Goal: Transaction & Acquisition: Purchase product/service

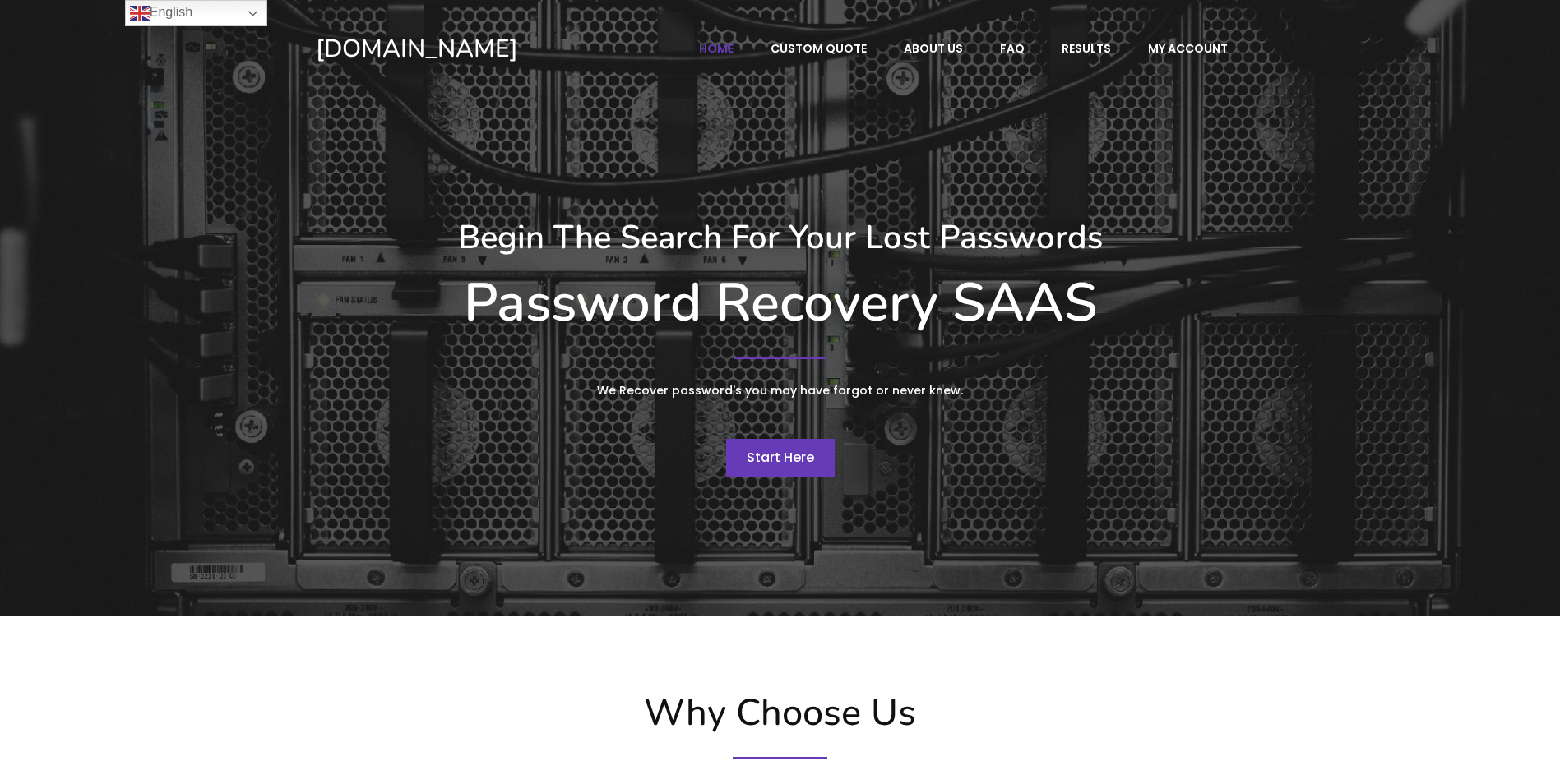
click at [1129, 360] on div at bounding box center [780, 357] width 929 height 19
click at [716, 440] on div "Start Here" at bounding box center [780, 458] width 929 height 38
click at [770, 448] on span "Start Here" at bounding box center [780, 457] width 68 height 19
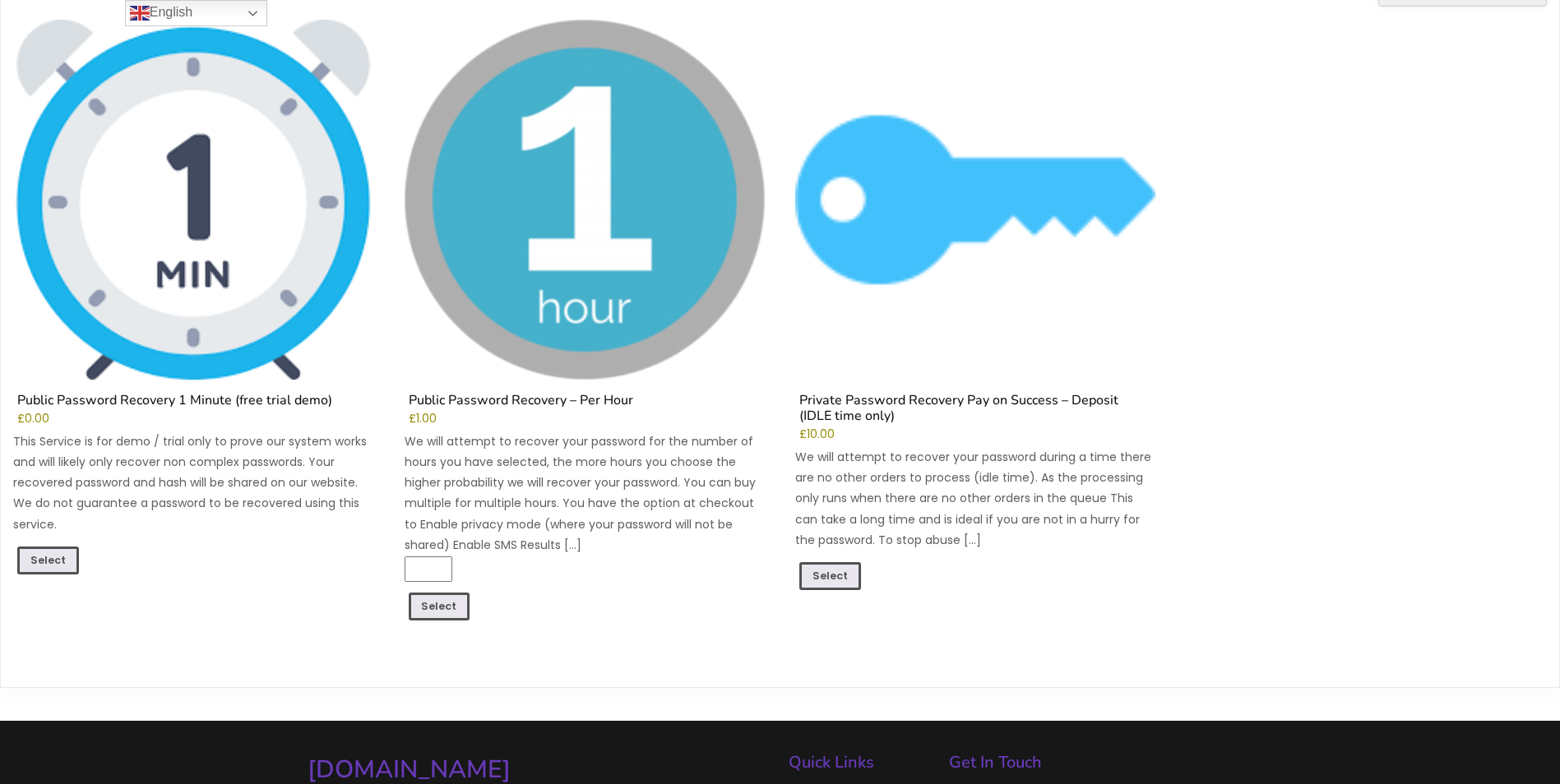
scroll to position [329, 0]
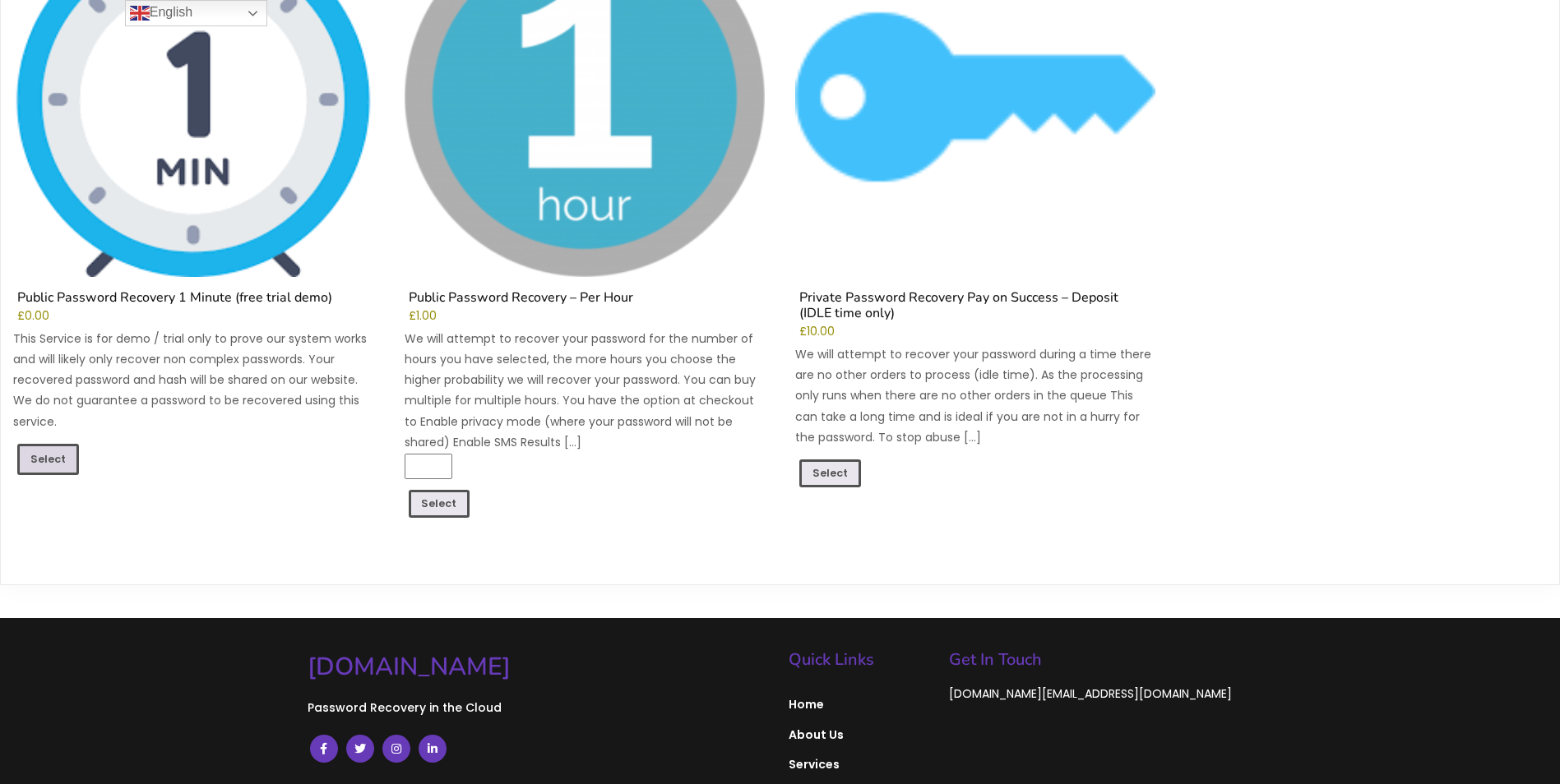
click at [50, 462] on link "Select" at bounding box center [48, 459] width 61 height 32
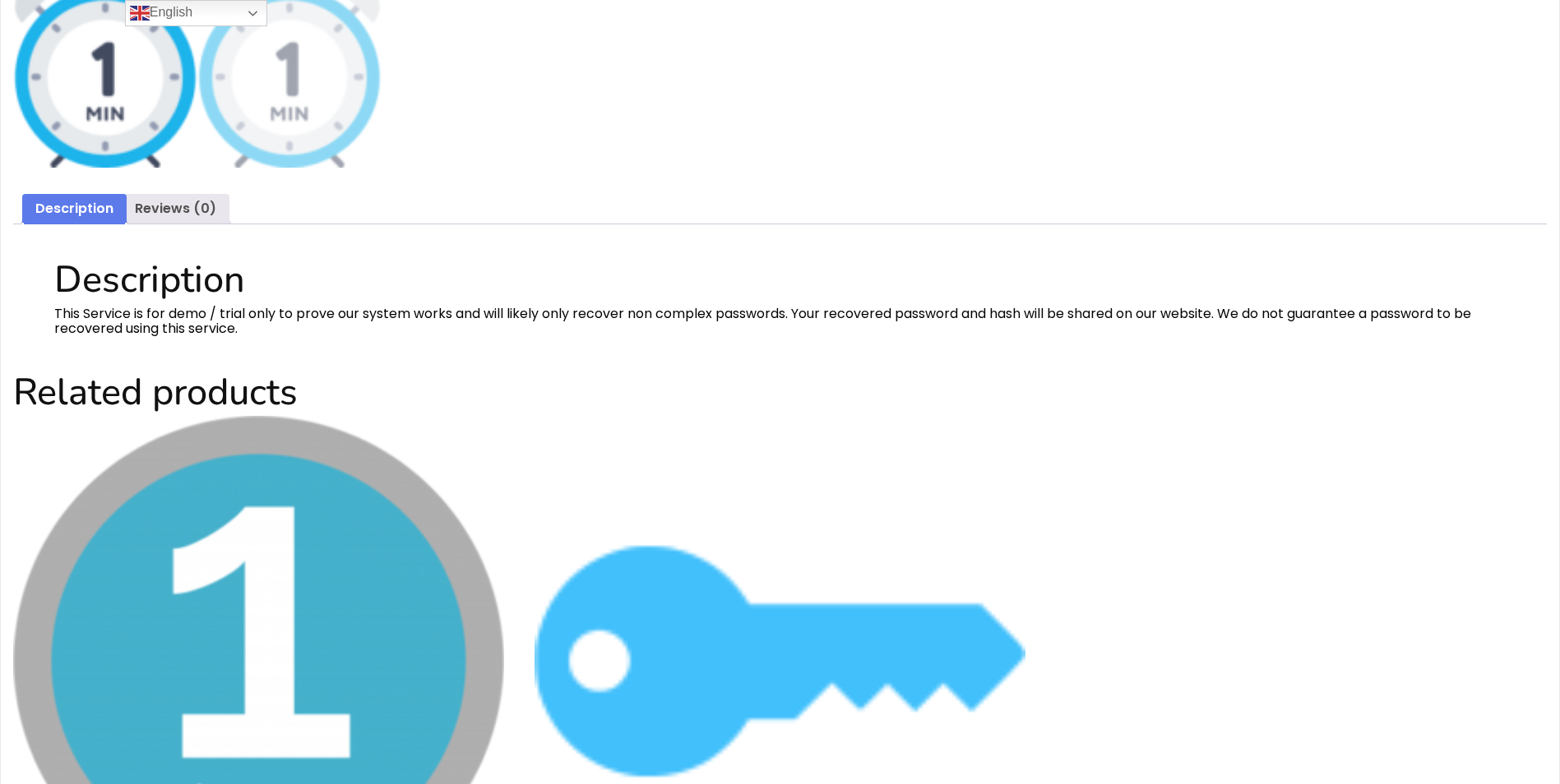
scroll to position [905, 0]
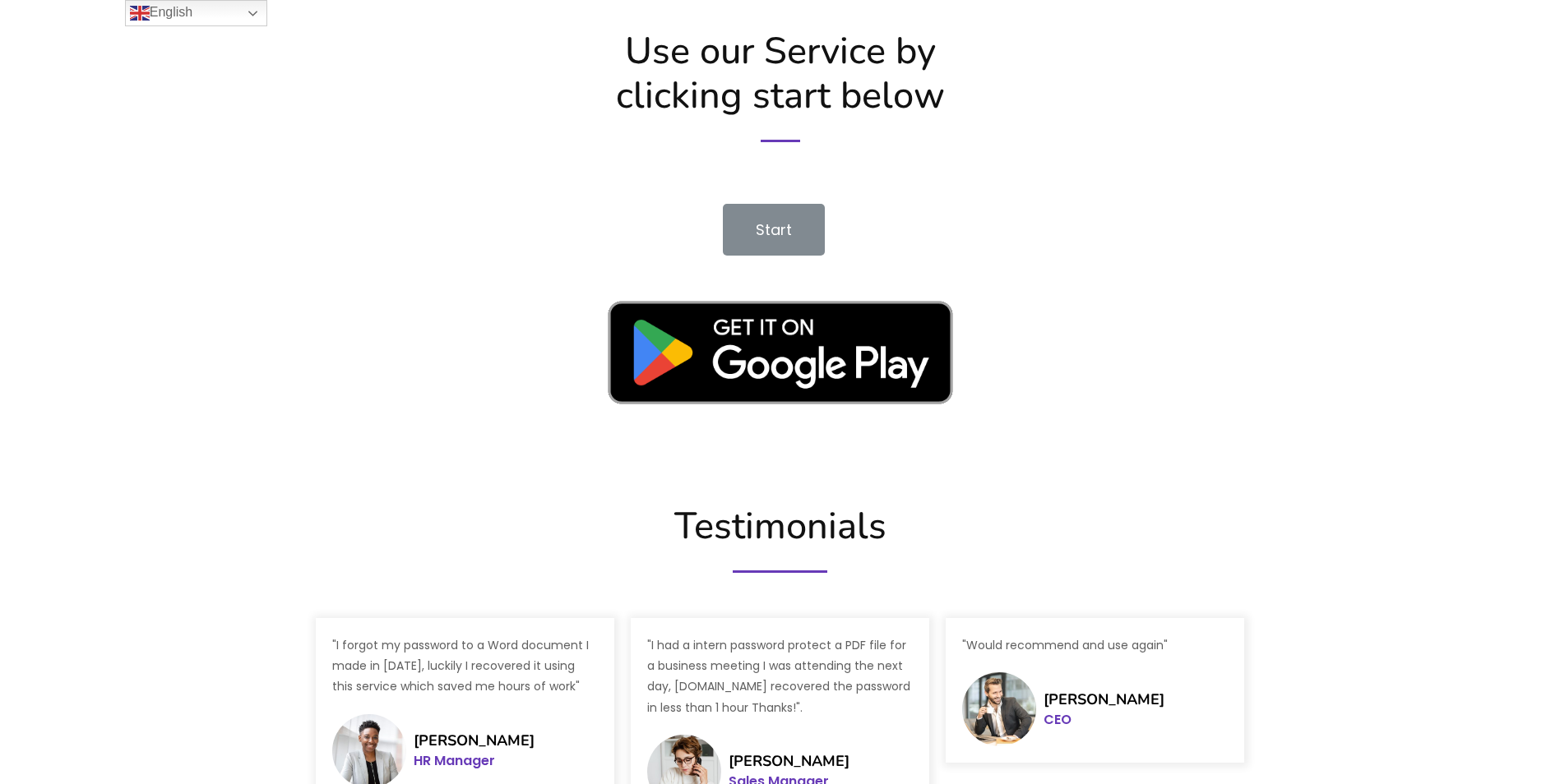
scroll to position [2384, 0]
